Goal: Task Accomplishment & Management: Use online tool/utility

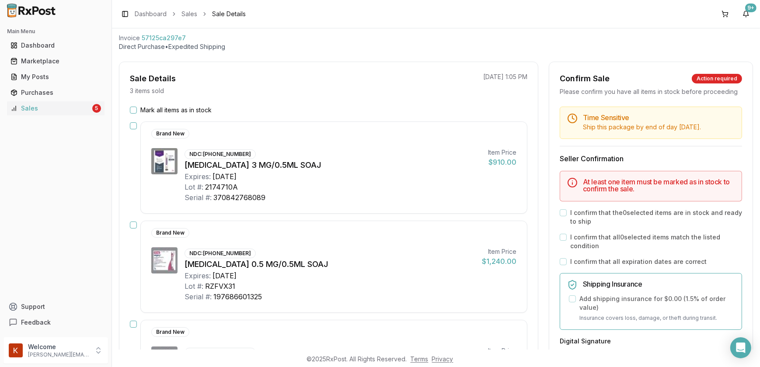
scroll to position [39, 0]
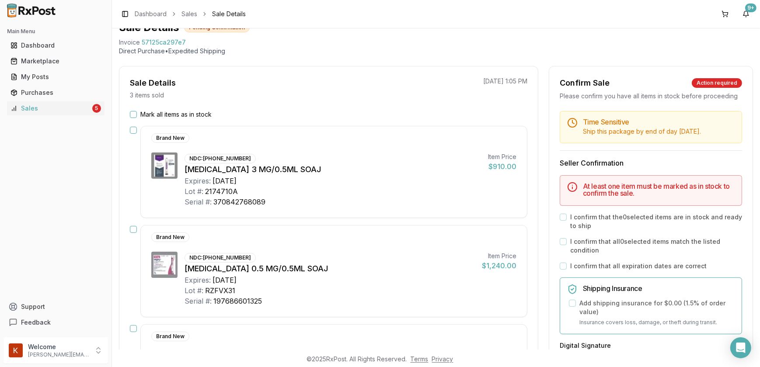
click at [133, 118] on div "Mark all items as in stock" at bounding box center [329, 114] width 398 height 9
click at [133, 113] on button "Mark all items as in stock" at bounding box center [133, 114] width 7 height 7
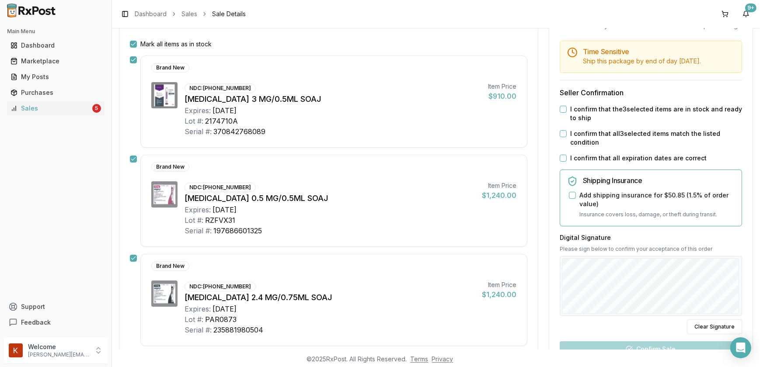
scroll to position [109, 0]
click at [560, 113] on button "I confirm that the 3 selected items are in stock and ready to ship" at bounding box center [563, 109] width 7 height 7
drag, startPoint x: 561, startPoint y: 143, endPoint x: 565, endPoint y: 151, distance: 9.0
click at [561, 138] on button "I confirm that all 3 selected items match the listed condition" at bounding box center [563, 134] width 7 height 7
click at [556, 166] on div "Time Sensitive Ship this package by end of day Wednesday, October 8th . Seller …" at bounding box center [650, 238] width 203 height 395
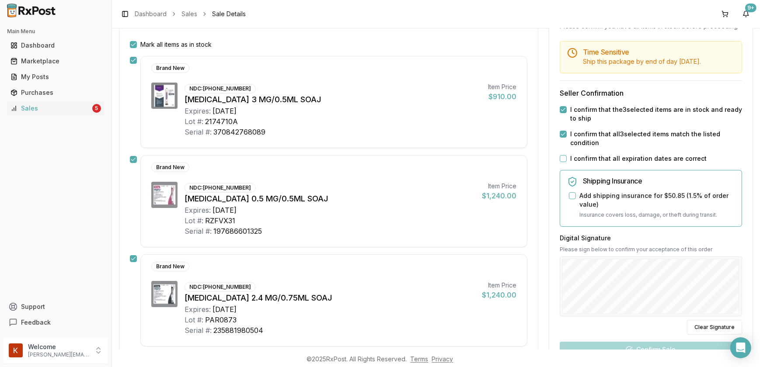
click at [560, 162] on button "I confirm that all expiration dates are correct" at bounding box center [563, 158] width 7 height 7
click at [569, 199] on button "Add shipping insurance for $50.85 ( 1.5 % of order value)" at bounding box center [572, 195] width 7 height 7
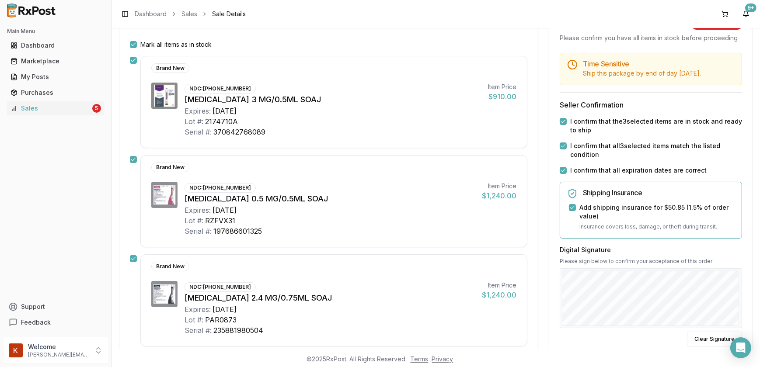
scroll to position [230, 0]
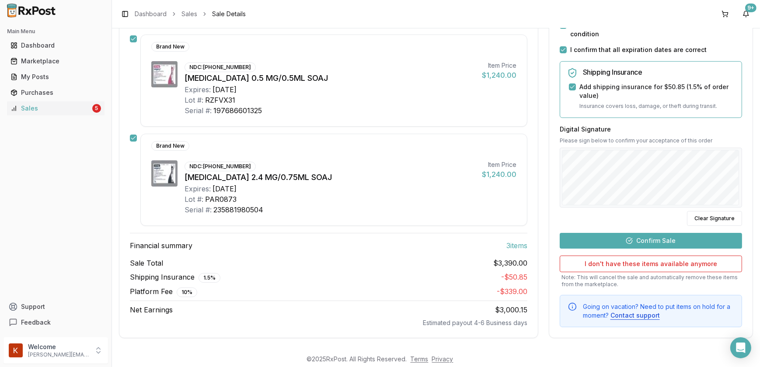
click at [629, 239] on button "Confirm Sale" at bounding box center [651, 241] width 182 height 16
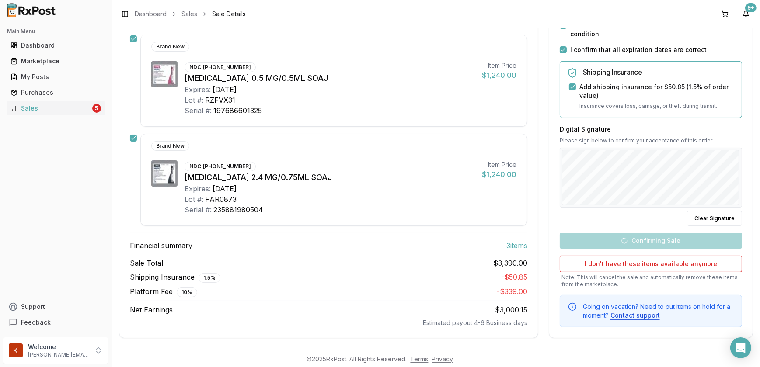
scroll to position [214, 0]
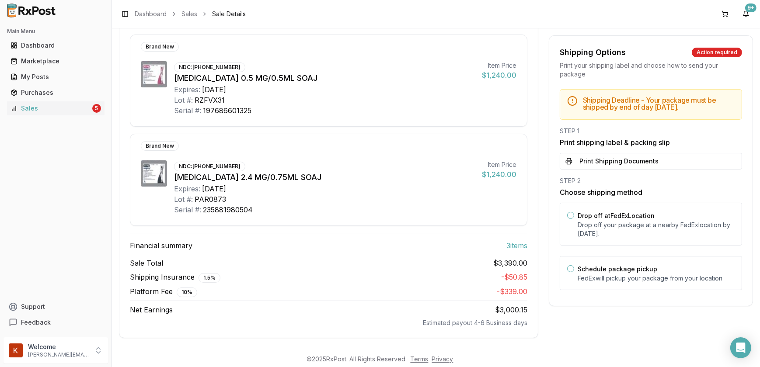
click at [623, 169] on button "Print Shipping Documents" at bounding box center [651, 161] width 182 height 17
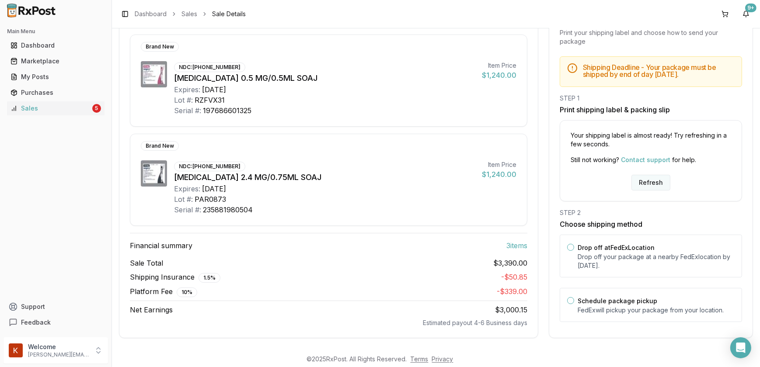
click at [637, 179] on button "Refresh" at bounding box center [651, 183] width 39 height 16
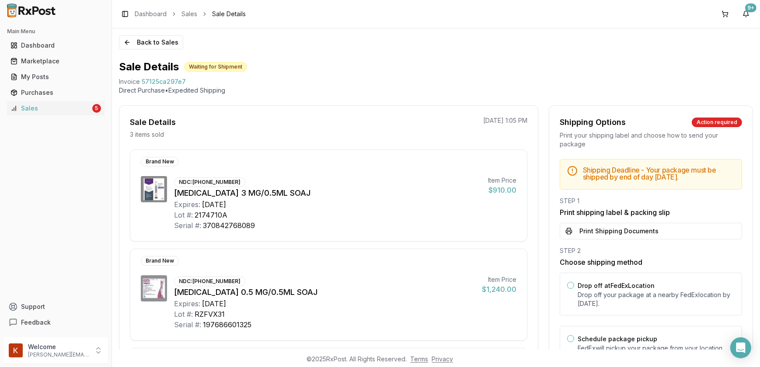
click at [611, 237] on button "Print Shipping Documents" at bounding box center [651, 231] width 182 height 17
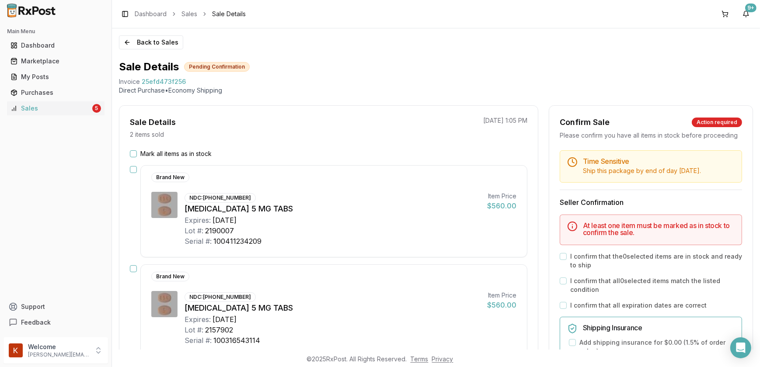
click at [131, 155] on button "Mark all items as in stock" at bounding box center [133, 153] width 7 height 7
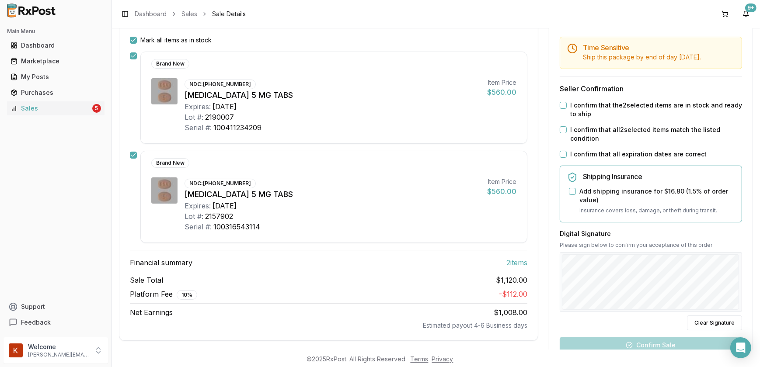
scroll to position [109, 0]
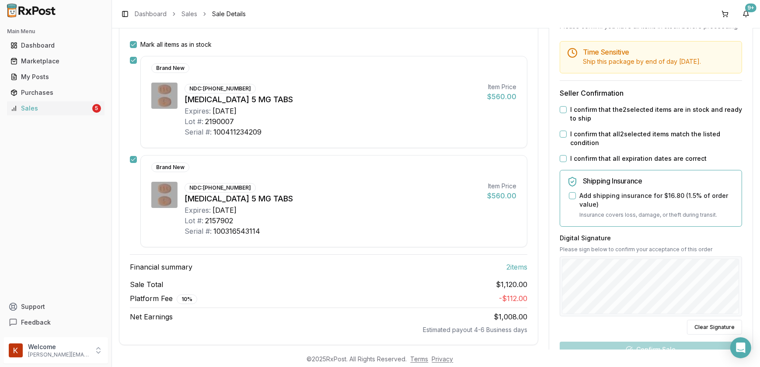
click at [563, 113] on button "I confirm that the 2 selected items are in stock and ready to ship" at bounding box center [563, 109] width 7 height 7
click at [563, 138] on button "I confirm that all 2 selected items match the listed condition" at bounding box center [563, 134] width 7 height 7
click at [563, 162] on button "I confirm that all expiration dates are correct" at bounding box center [563, 158] width 7 height 7
click at [570, 199] on button "Add shipping insurance for $16.80 ( 1.5 % of order value)" at bounding box center [572, 195] width 7 height 7
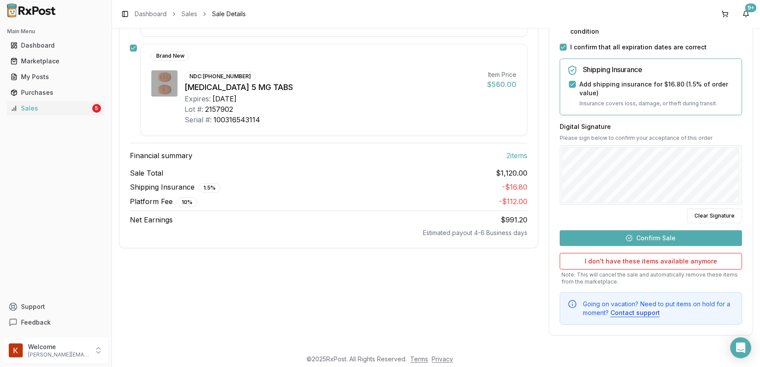
scroll to position [229, 0]
click at [639, 244] on button "Confirm Sale" at bounding box center [651, 239] width 182 height 16
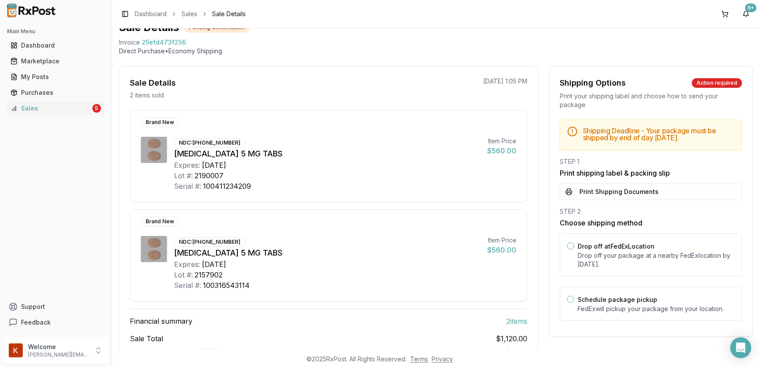
scroll to position [0, 0]
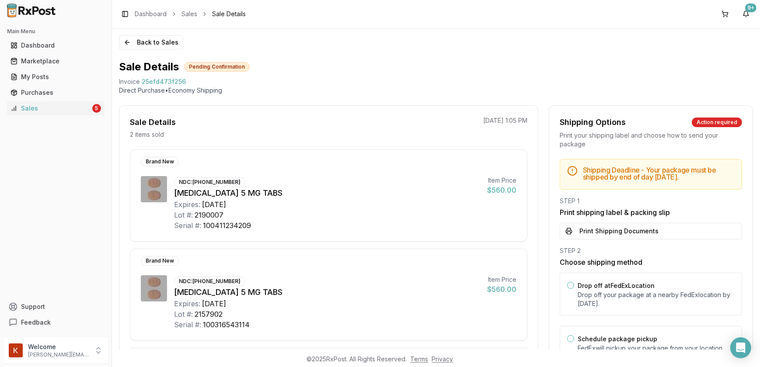
click at [619, 232] on button "Print Shipping Documents" at bounding box center [651, 231] width 182 height 17
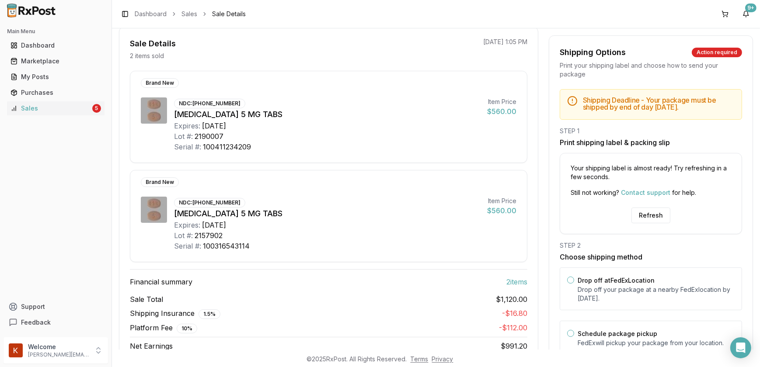
scroll to position [79, 0]
click at [647, 220] on button "Refresh" at bounding box center [651, 216] width 39 height 16
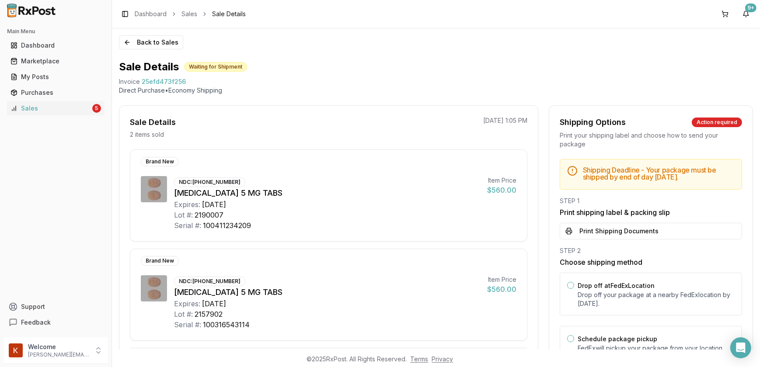
scroll to position [115, 0]
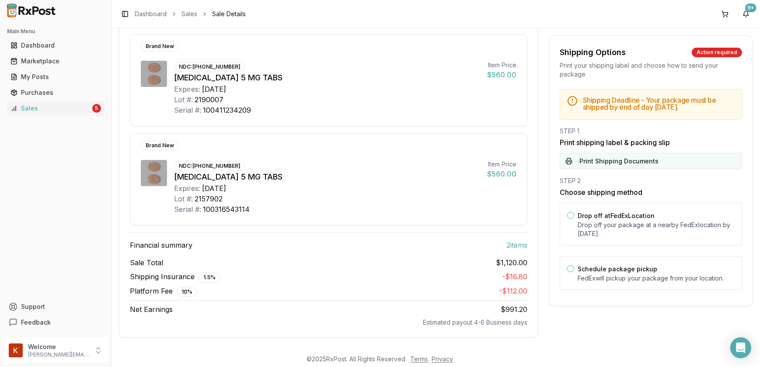
click at [598, 158] on button "Print Shipping Documents" at bounding box center [651, 161] width 182 height 17
click at [51, 60] on div "Marketplace" at bounding box center [55, 61] width 91 height 9
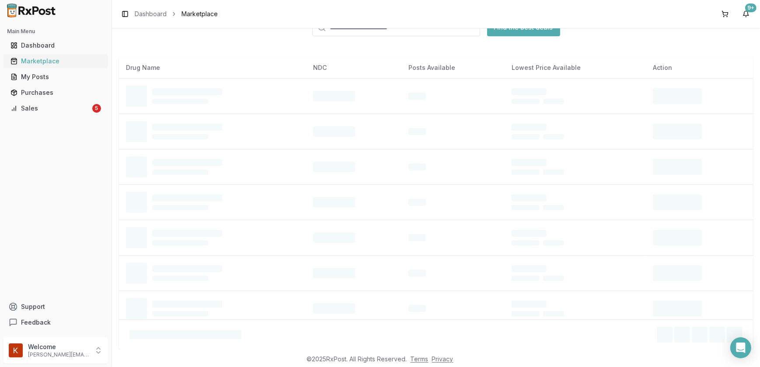
scroll to position [51, 0]
